Goal: Task Accomplishment & Management: Use online tool/utility

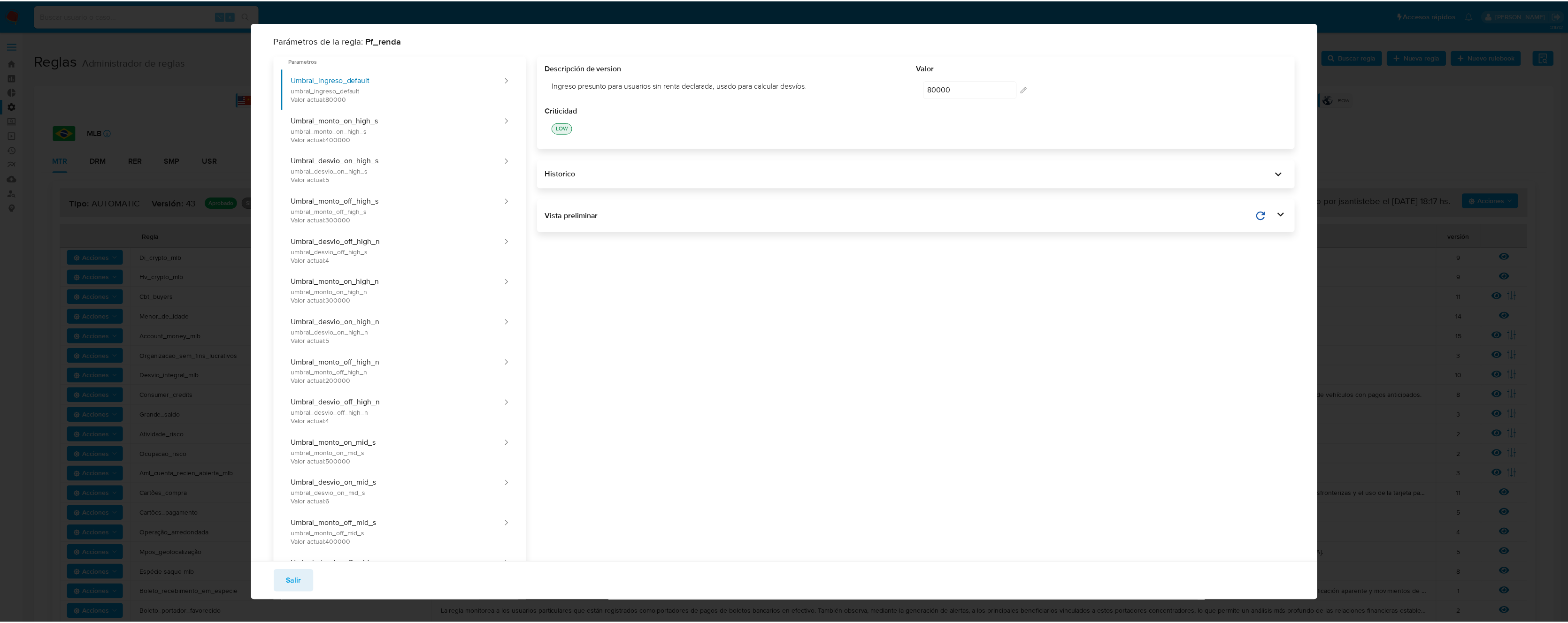
scroll to position [566, 0]
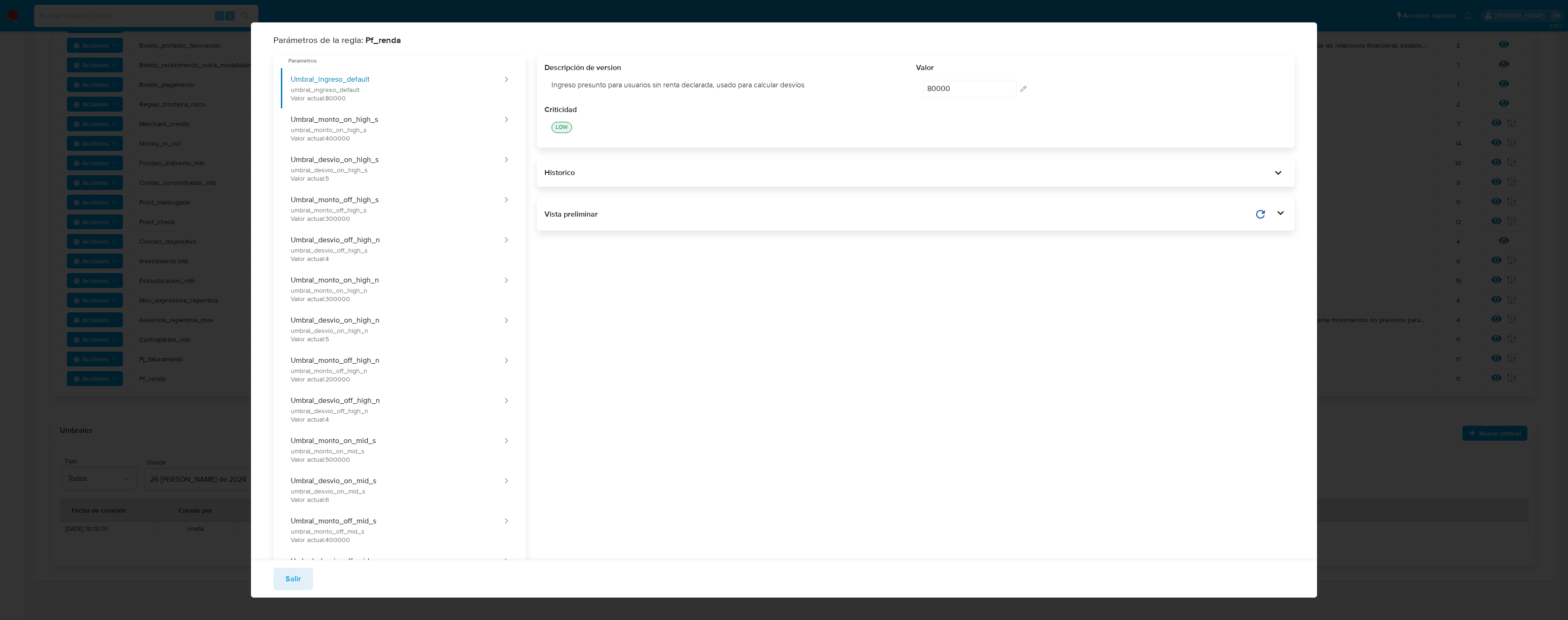
drag, startPoint x: 283, startPoint y: 586, endPoint x: 295, endPoint y: 578, distance: 14.4
click at [283, 586] on button "Salir" at bounding box center [293, 579] width 40 height 22
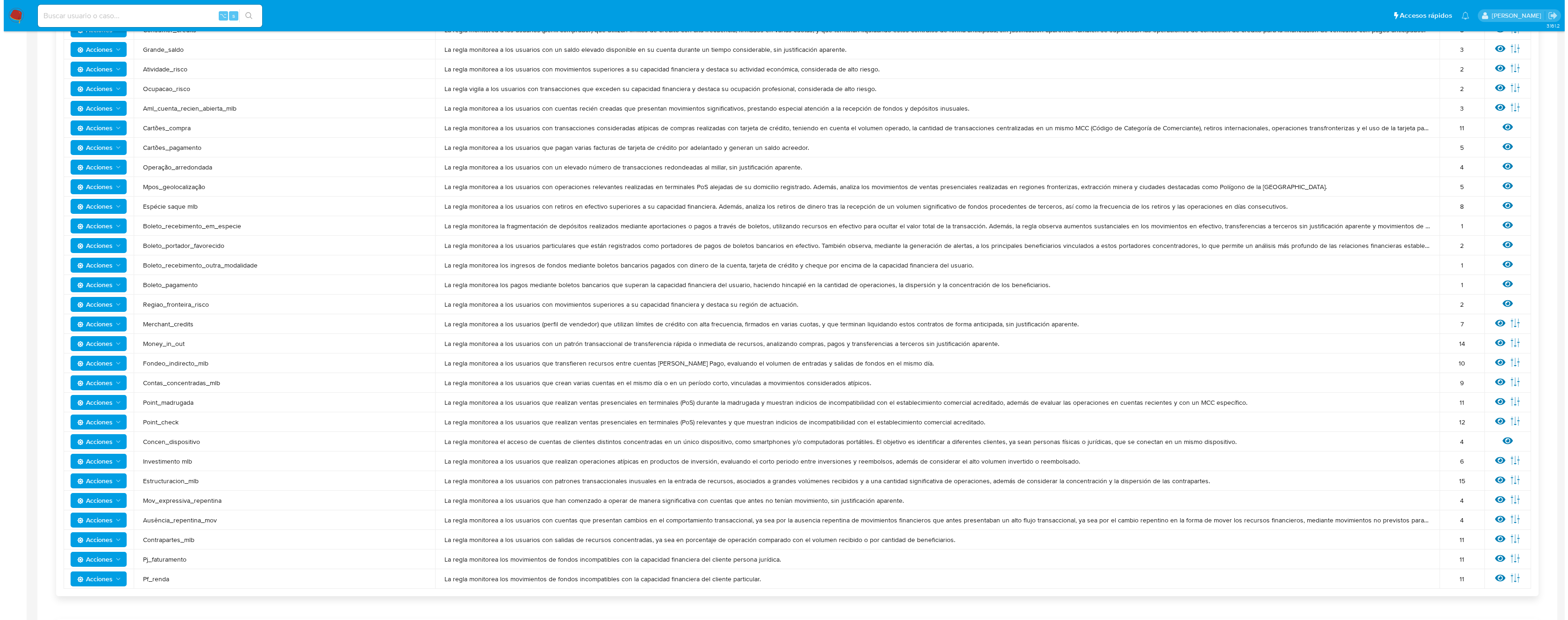
scroll to position [0, 0]
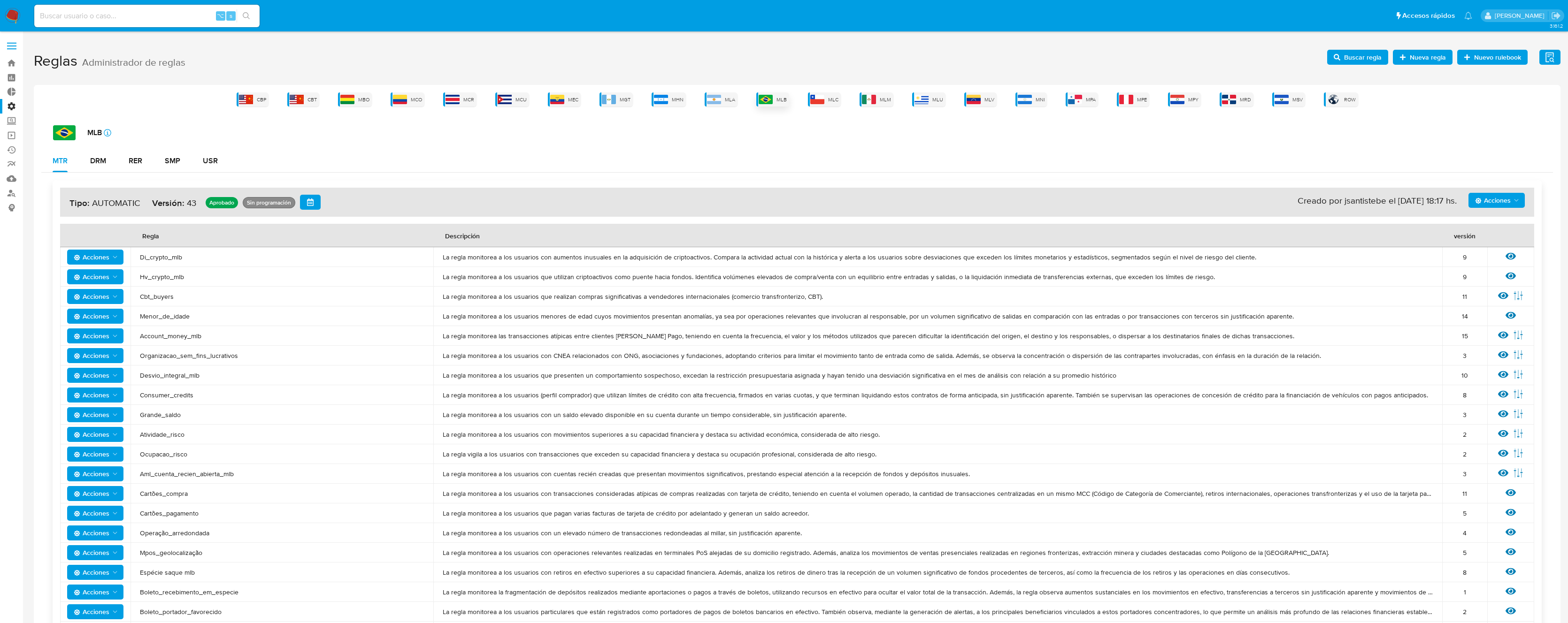
click at [774, 101] on div "MLB" at bounding box center [772, 99] width 33 height 14
click at [884, 101] on span "MLM" at bounding box center [885, 100] width 11 height 7
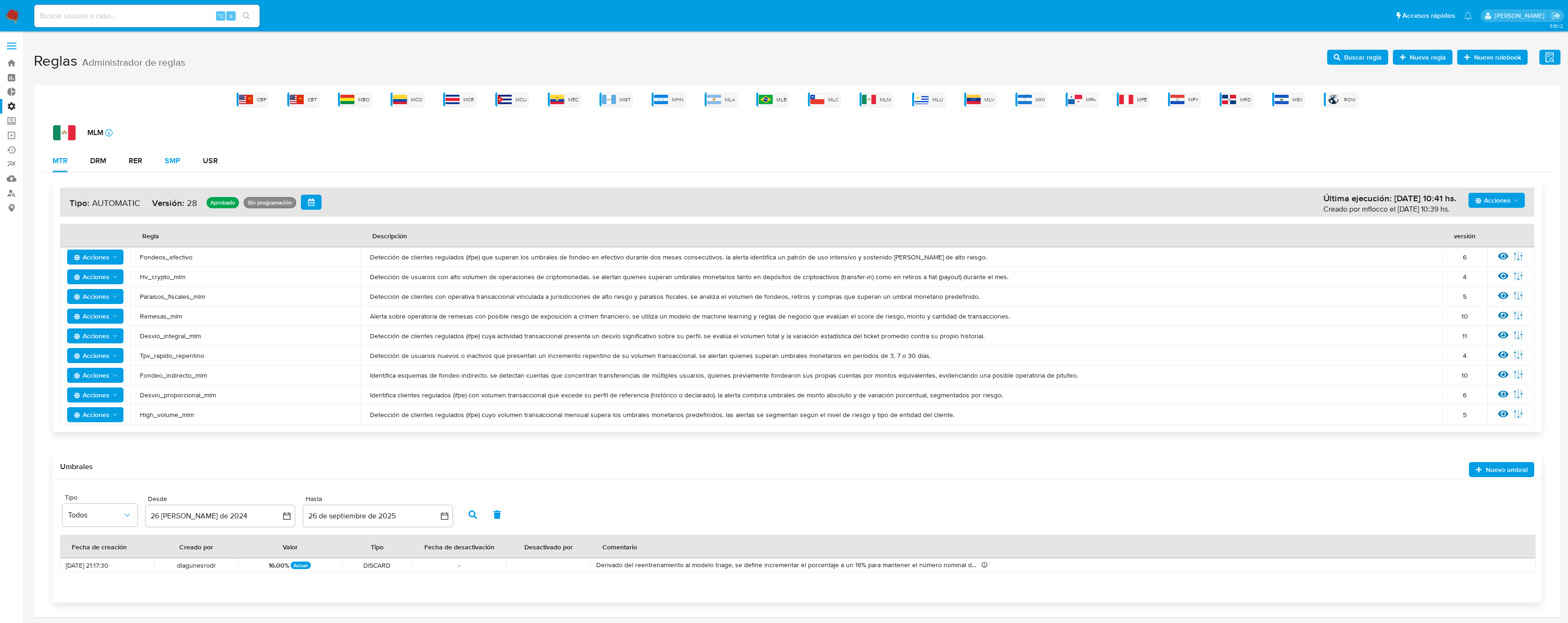
click at [177, 162] on div "SMP" at bounding box center [172, 161] width 15 height 7
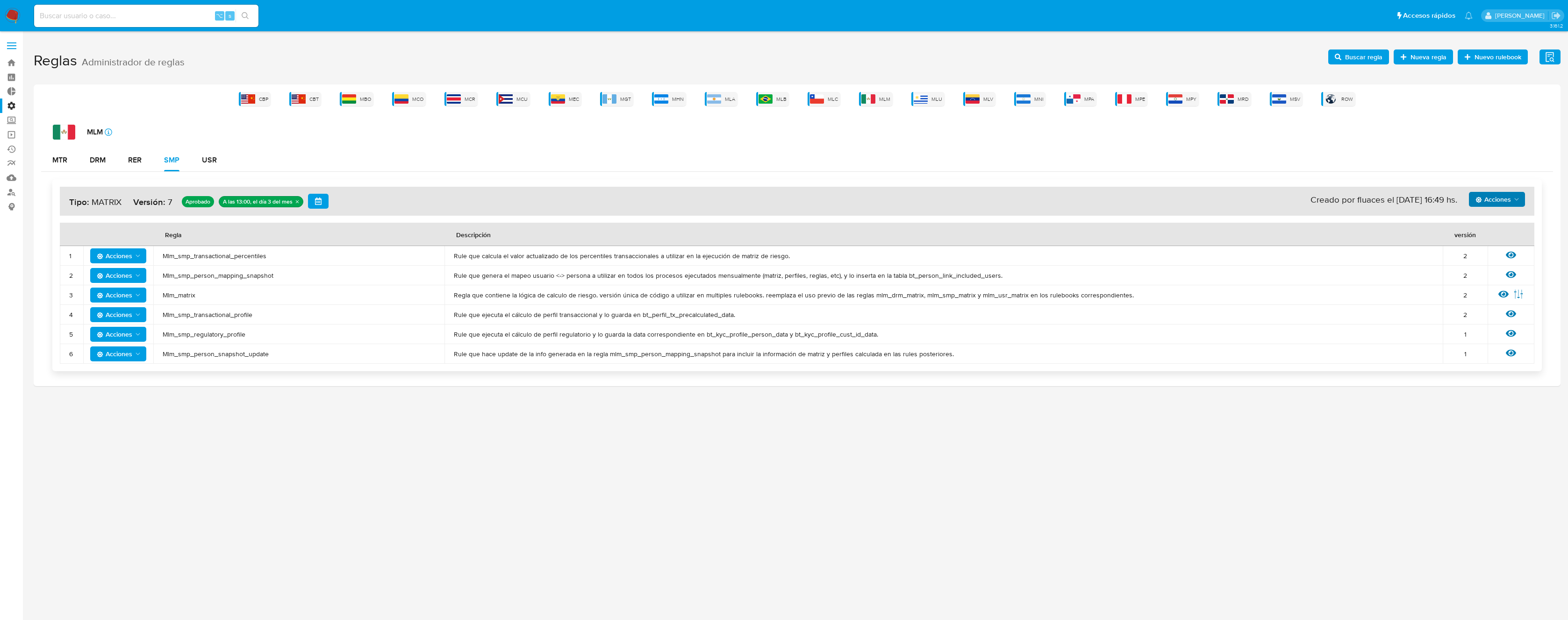
click at [1504, 202] on span "Acciones" at bounding box center [1493, 199] width 36 height 15
click at [1493, 246] on button "Ver historico" at bounding box center [1497, 245] width 84 height 22
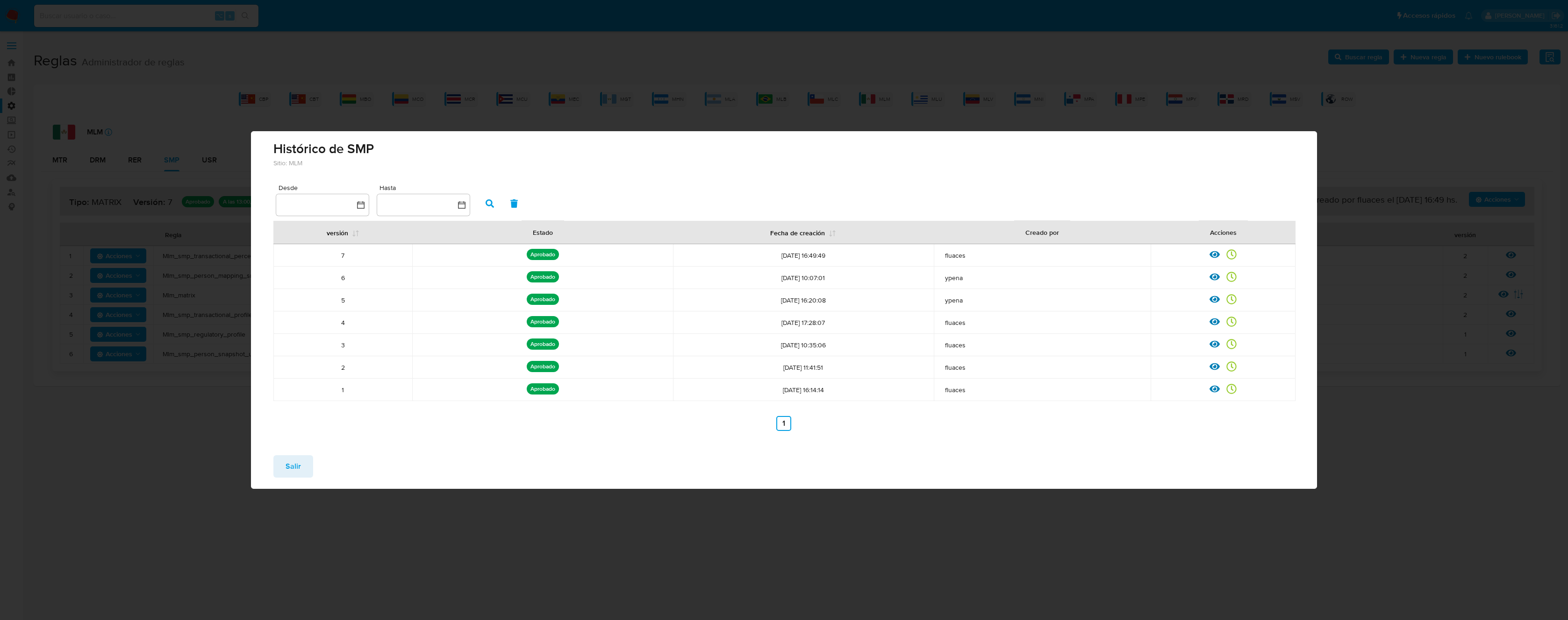
drag, startPoint x: 847, startPoint y: 280, endPoint x: 768, endPoint y: 278, distance: 79.0
click at [768, 278] on span "[DATE] 10:07:01" at bounding box center [803, 278] width 249 height 9
click at [883, 277] on span "[DATE] 10:07:01" at bounding box center [803, 278] width 249 height 9
click at [883, 277] on span "[DATE] 10:07:01" at bounding box center [803, 278] width 249 height 9
drag, startPoint x: 875, startPoint y: 280, endPoint x: 748, endPoint y: 277, distance: 127.0
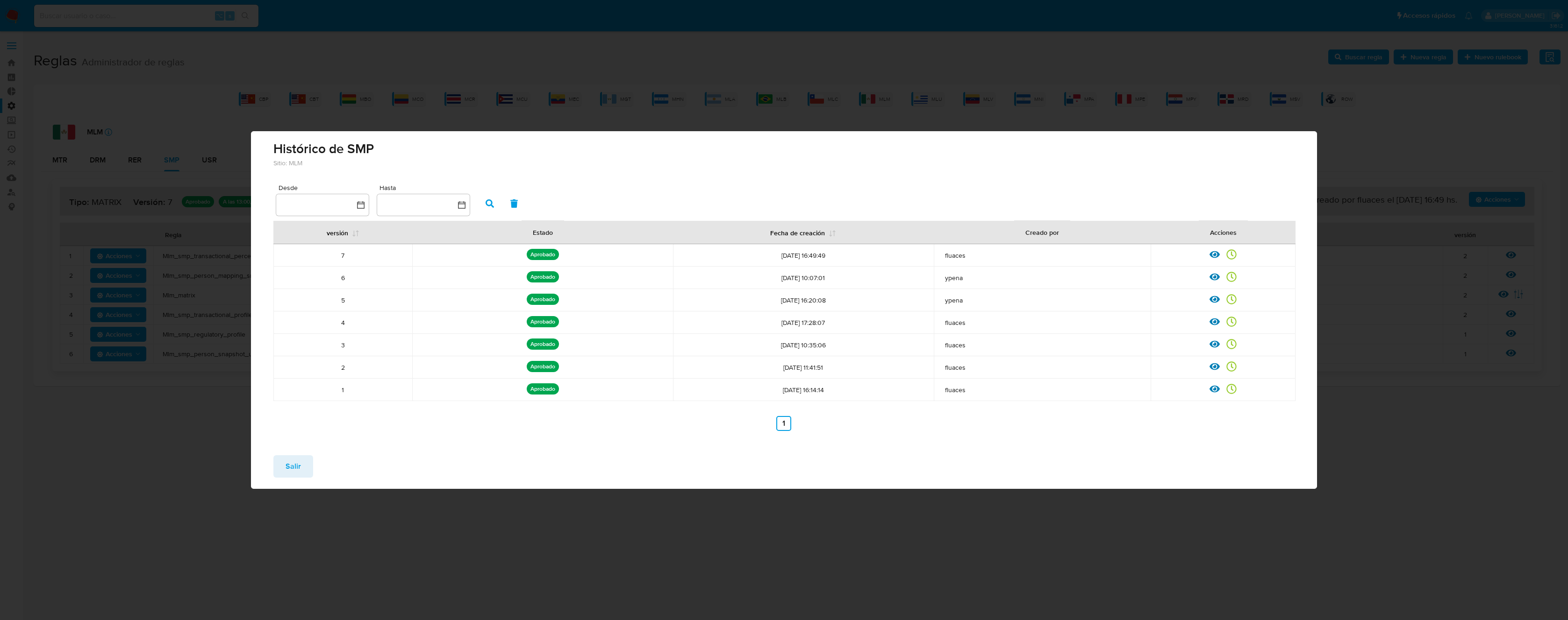
click at [748, 277] on span "[DATE] 10:07:01" at bounding box center [803, 278] width 249 height 9
click at [812, 278] on span "[DATE] 10:07:01" at bounding box center [803, 278] width 249 height 9
drag, startPoint x: 849, startPoint y: 275, endPoint x: 755, endPoint y: 277, distance: 94.0
click at [755, 277] on span "[DATE] 10:07:01" at bounding box center [803, 278] width 249 height 9
click at [861, 287] on td "[DATE] 10:07:01" at bounding box center [804, 277] width 261 height 22
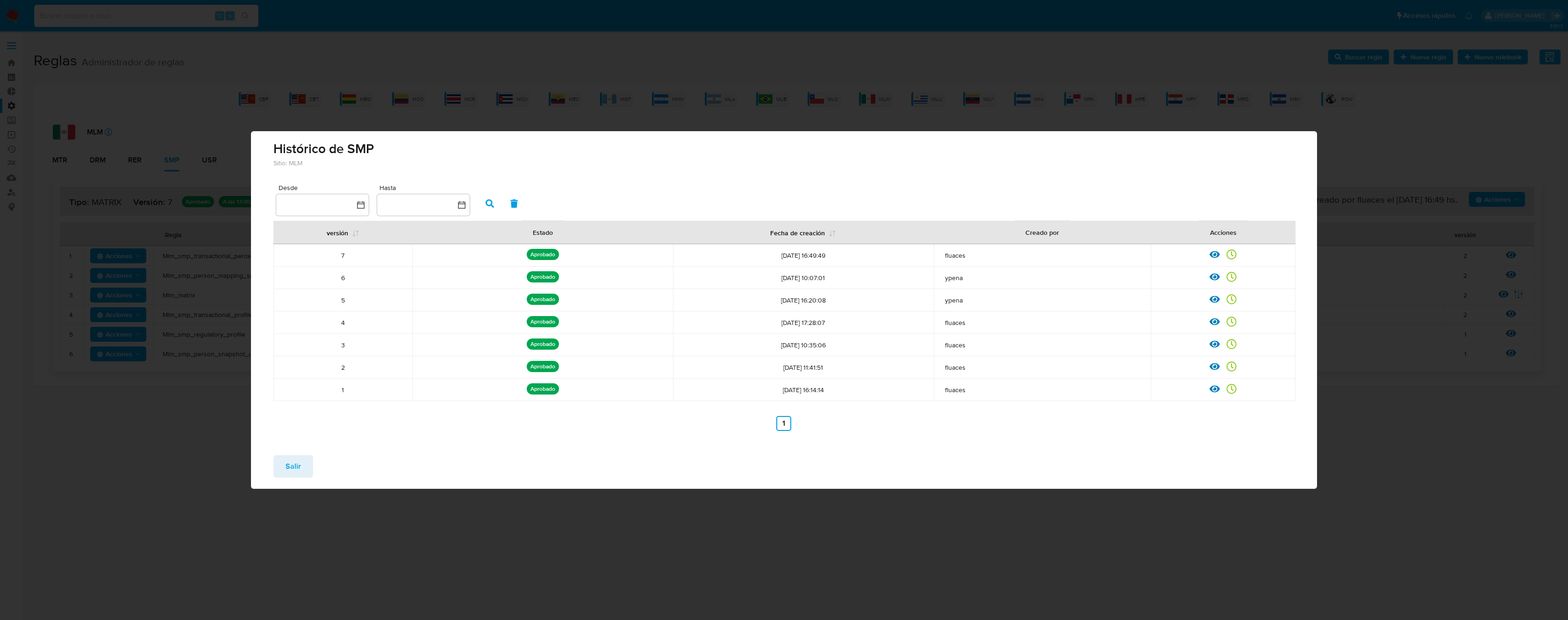
drag, startPoint x: 784, startPoint y: 285, endPoint x: 751, endPoint y: 288, distance: 33.1
click at [751, 288] on td "[DATE] 10:07:01" at bounding box center [804, 277] width 261 height 22
drag, startPoint x: 849, startPoint y: 277, endPoint x: 747, endPoint y: 277, distance: 102.0
click at [747, 277] on span "[DATE] 10:07:01" at bounding box center [803, 278] width 249 height 9
click at [791, 281] on span "[DATE] 10:07:01" at bounding box center [803, 278] width 249 height 9
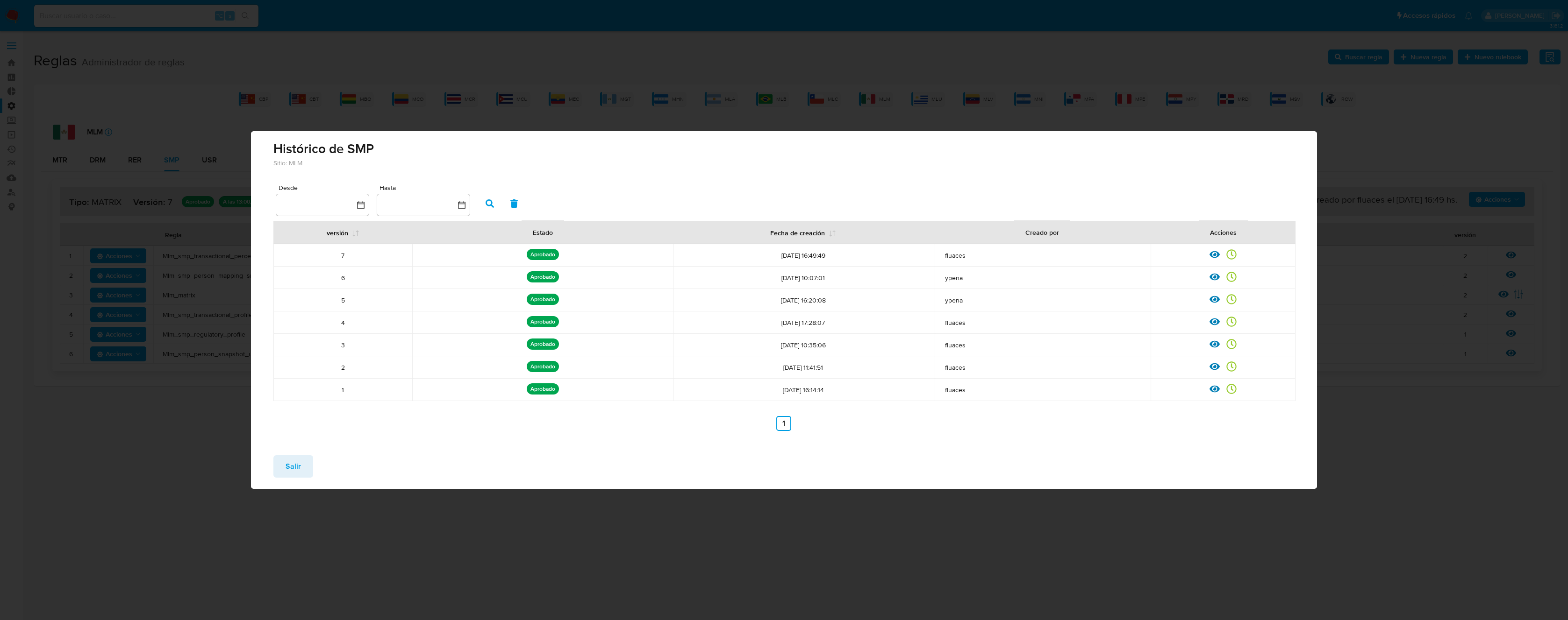
drag, startPoint x: 854, startPoint y: 276, endPoint x: 763, endPoint y: 280, distance: 91.1
click at [763, 280] on span "[DATE] 10:07:01" at bounding box center [803, 278] width 249 height 9
click at [835, 277] on span "[DATE] 10:07:01" at bounding box center [803, 278] width 249 height 9
drag, startPoint x: 848, startPoint y: 278, endPoint x: 739, endPoint y: 270, distance: 109.3
click at [739, 270] on td "[DATE] 10:07:01" at bounding box center [804, 277] width 261 height 22
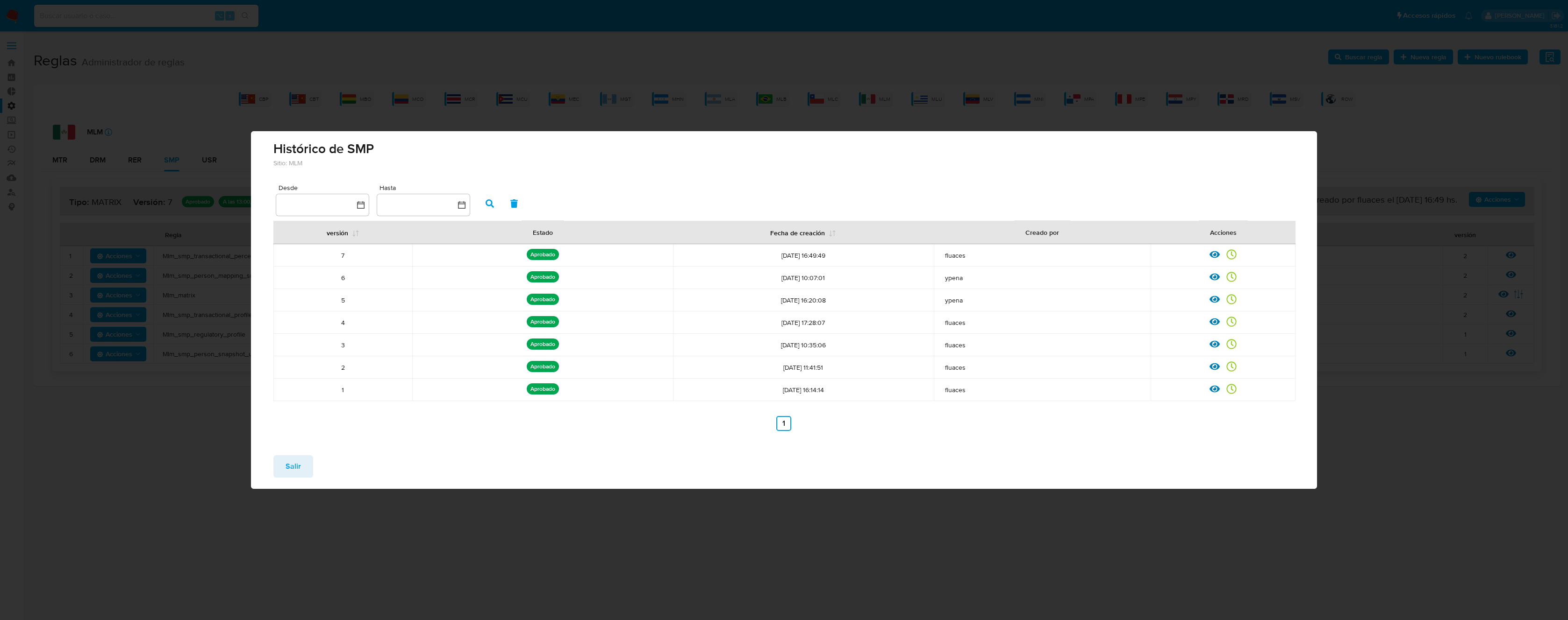
click at [854, 277] on span "[DATE] 10:07:01" at bounding box center [803, 278] width 249 height 9
drag, startPoint x: 855, startPoint y: 277, endPoint x: 754, endPoint y: 281, distance: 101.1
click at [754, 281] on span "[DATE] 10:07:01" at bounding box center [803, 278] width 249 height 9
click at [860, 280] on span "[DATE] 10:07:01" at bounding box center [803, 278] width 249 height 9
drag, startPoint x: 862, startPoint y: 279, endPoint x: 763, endPoint y: 282, distance: 99.0
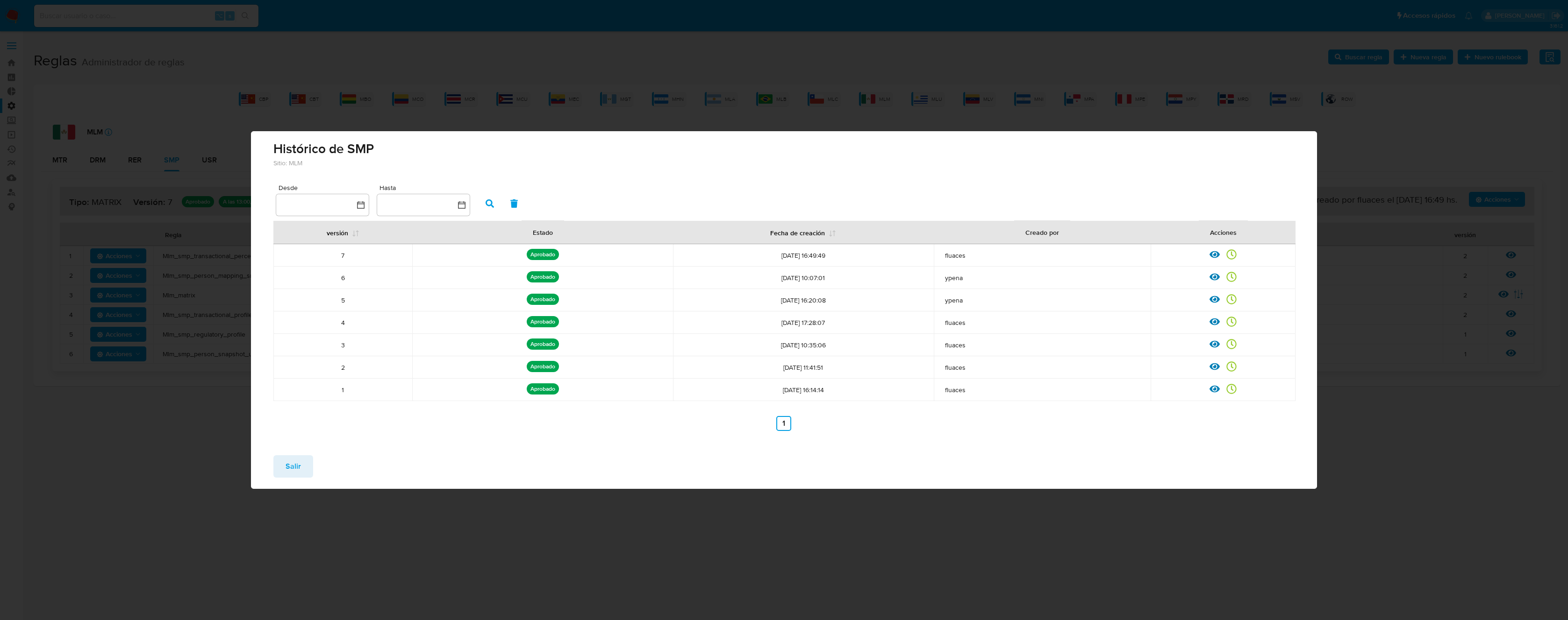
click at [763, 282] on td "[DATE] 10:07:01" at bounding box center [804, 277] width 261 height 22
drag, startPoint x: 832, startPoint y: 280, endPoint x: 739, endPoint y: 276, distance: 93.1
click at [737, 276] on span "[DATE] 10:07:01" at bounding box center [803, 278] width 249 height 9
